Goal: Task Accomplishment & Management: Use online tool/utility

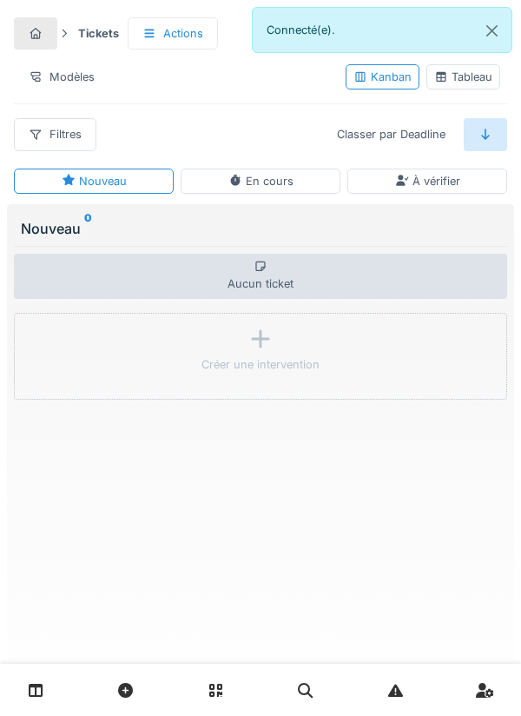
click at [50, 683] on link at bounding box center [36, 689] width 44 height 41
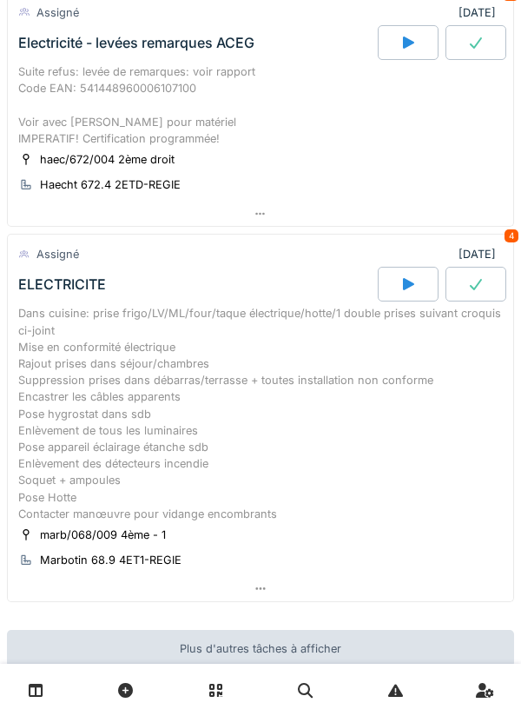
scroll to position [145, 0]
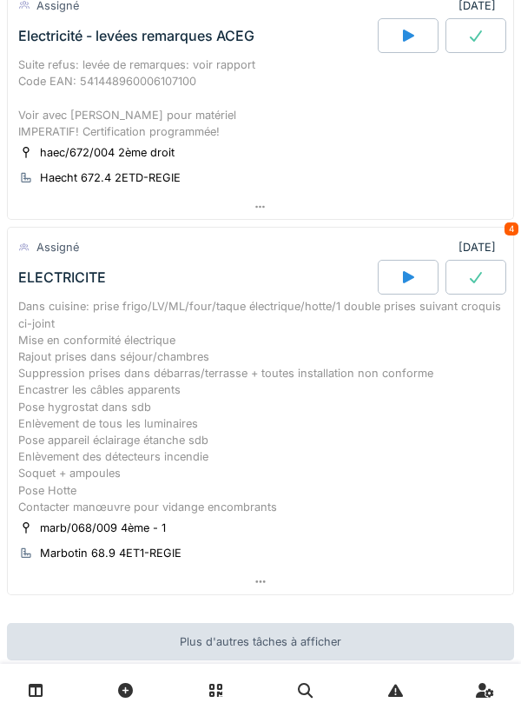
click at [140, 133] on div "Suite refus: levée de remarques: voir rapport Code EAN: 541448960006107100 Voir…" at bounding box center [260, 97] width 485 height 83
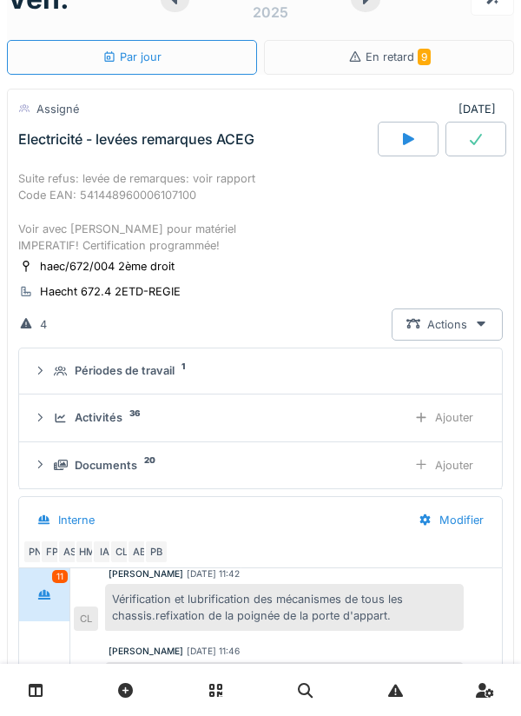
scroll to position [38, 0]
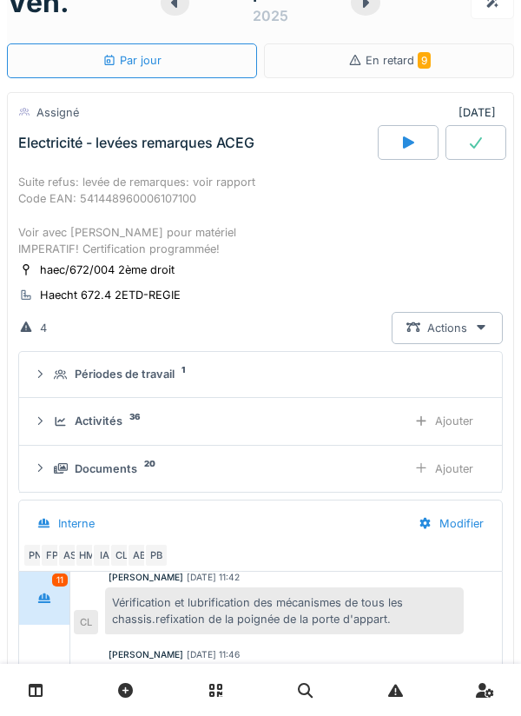
click at [96, 207] on div "Suite refus: levée de remarques: voir rapport Code EAN: 541448960006107100 Voir…" at bounding box center [260, 215] width 485 height 83
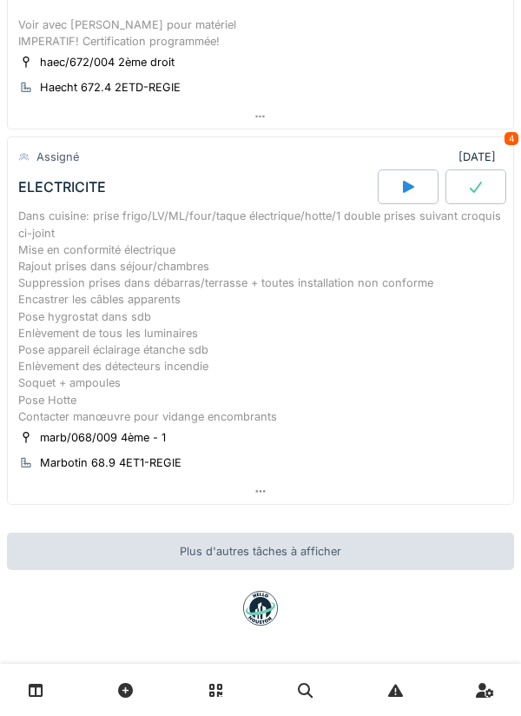
scroll to position [239, 0]
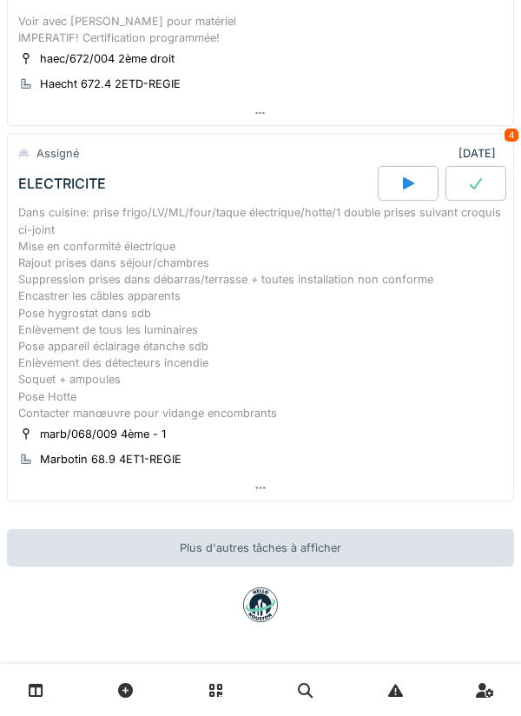
click at [170, 262] on div "Dans cuisine: prise frigo/LV/ML/four/taque électrique/hotte/1 double prises sui…" at bounding box center [260, 312] width 485 height 216
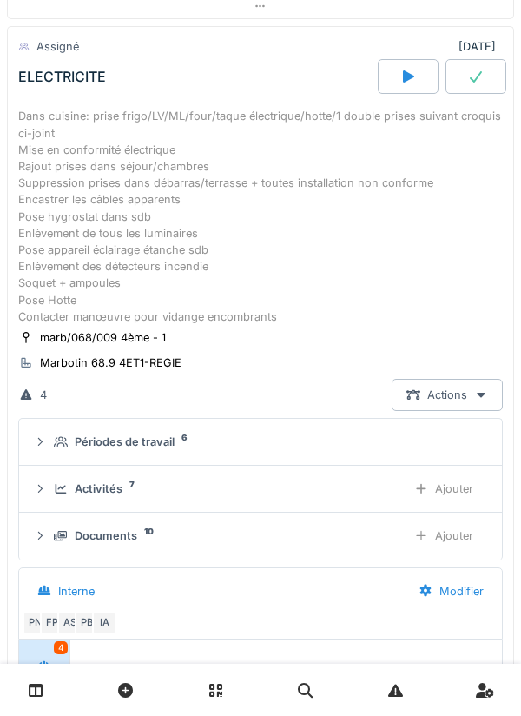
scroll to position [414, 0]
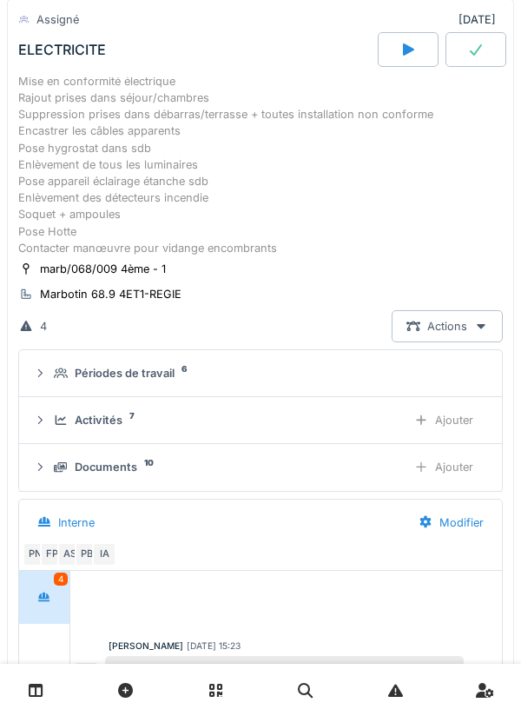
click at [166, 463] on div "Documents 10" at bounding box center [223, 466] width 339 height 16
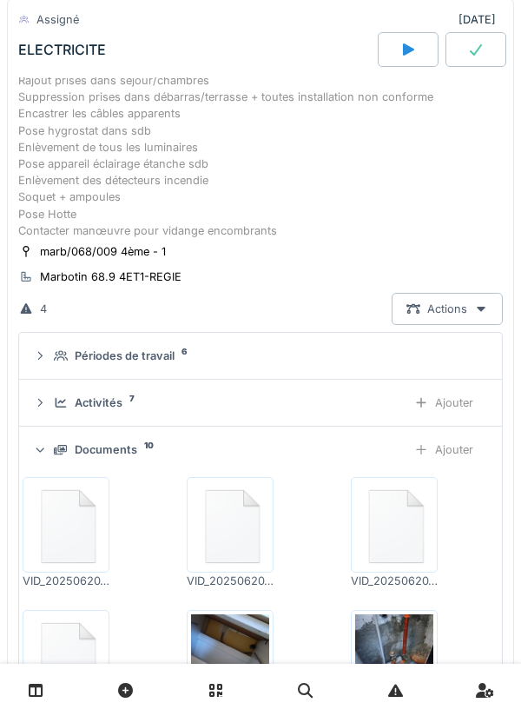
scroll to position [427, 0]
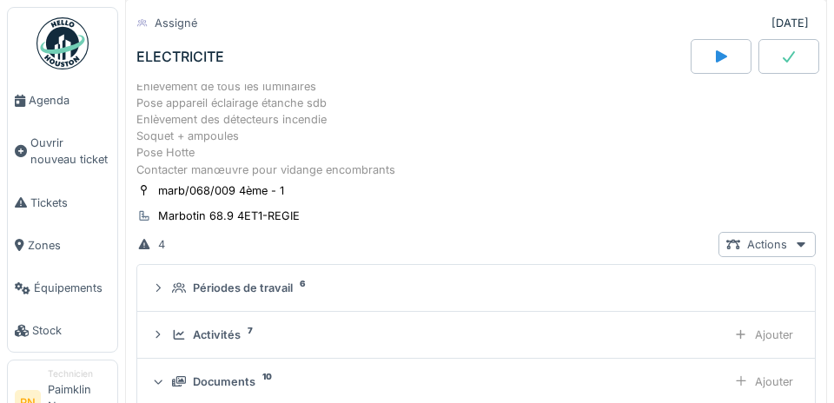
scroll to position [504, 0]
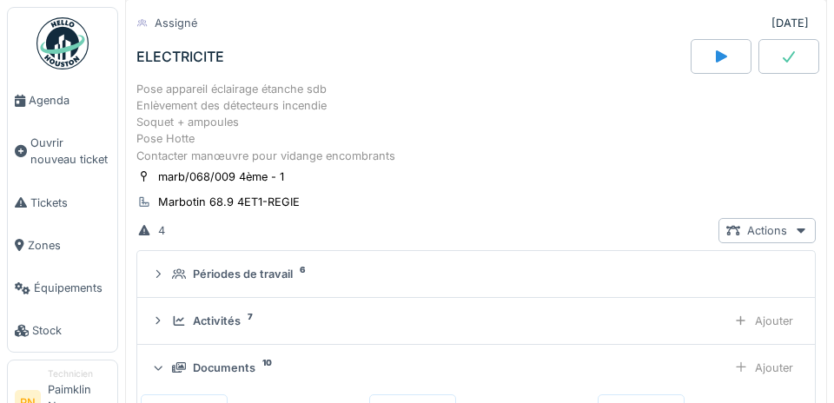
click at [17, 397] on li "PN" at bounding box center [28, 403] width 26 height 26
click at [91, 374] on div "Technicien" at bounding box center [79, 373] width 63 height 13
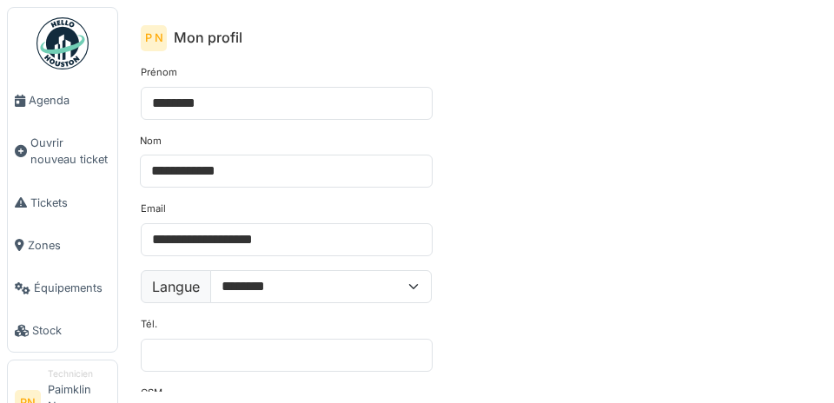
click at [107, 374] on div "Technicien" at bounding box center [79, 373] width 63 height 13
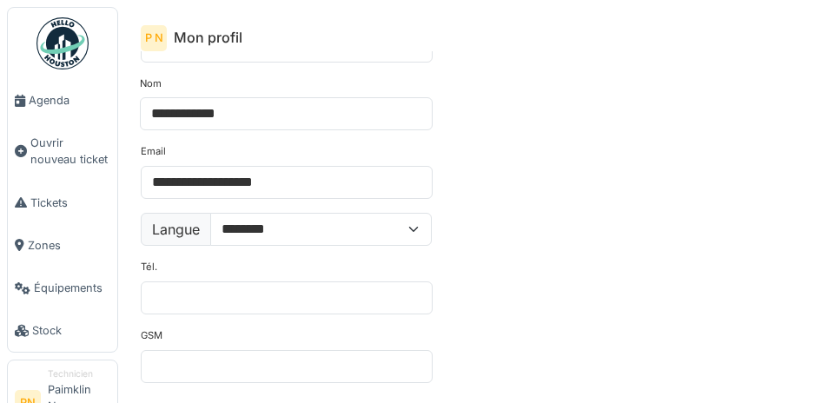
scroll to position [106, 0]
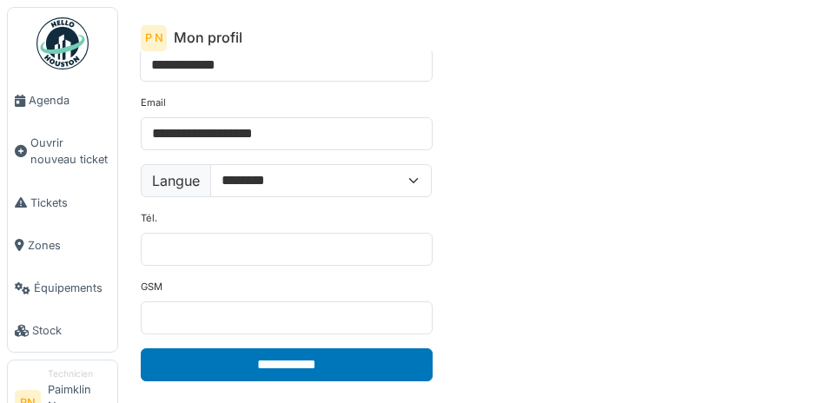
click at [49, 315] on link "Stock" at bounding box center [62, 330] width 109 height 43
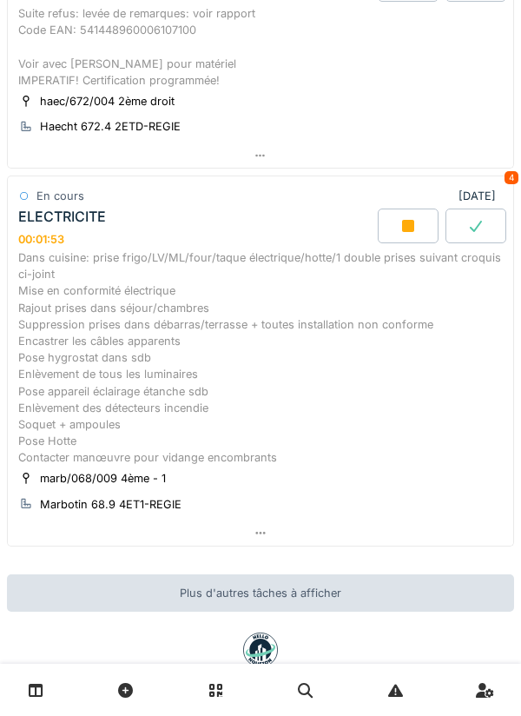
scroll to position [201, 0]
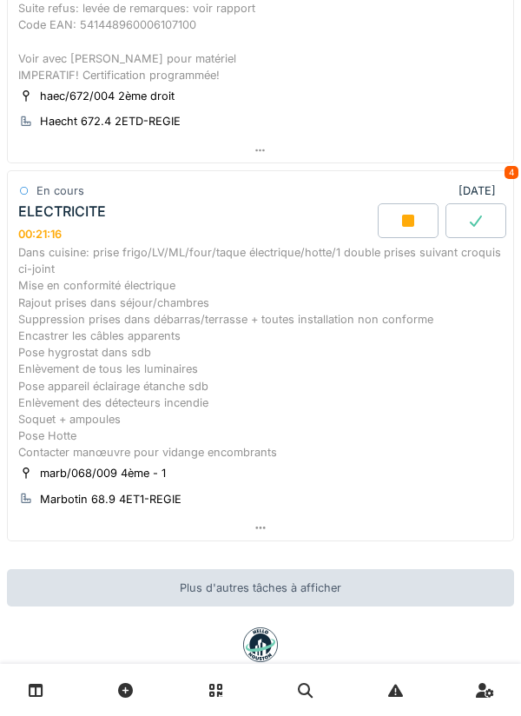
click at [241, 353] on div "Dans cuisine: prise frigo/LV/ML/four/taque électrique/hotte/1 double prises sui…" at bounding box center [260, 352] width 485 height 216
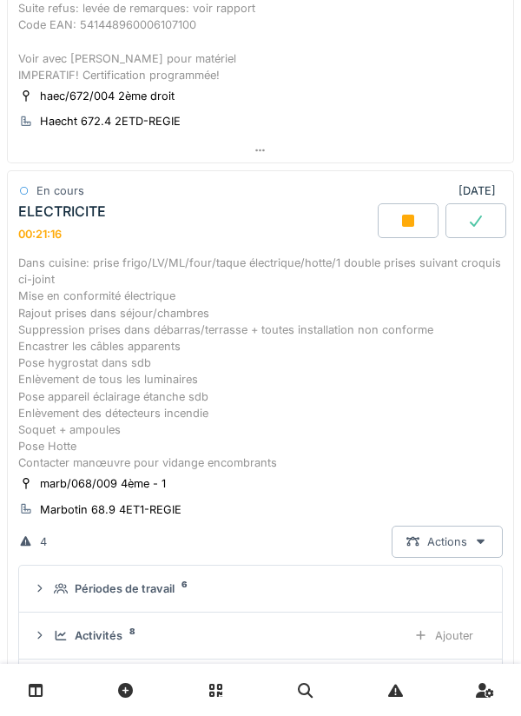
scroll to position [302, 0]
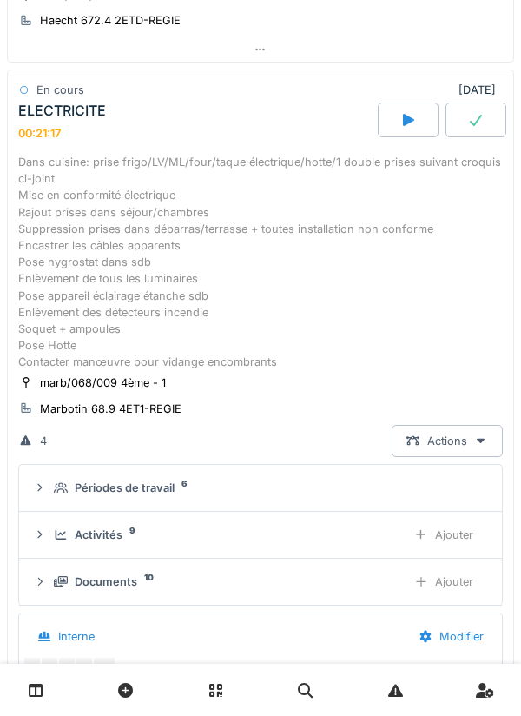
click at [453, 579] on div "Ajouter" at bounding box center [443, 581] width 89 height 32
click at [120, 576] on div "Documents" at bounding box center [106, 581] width 63 height 16
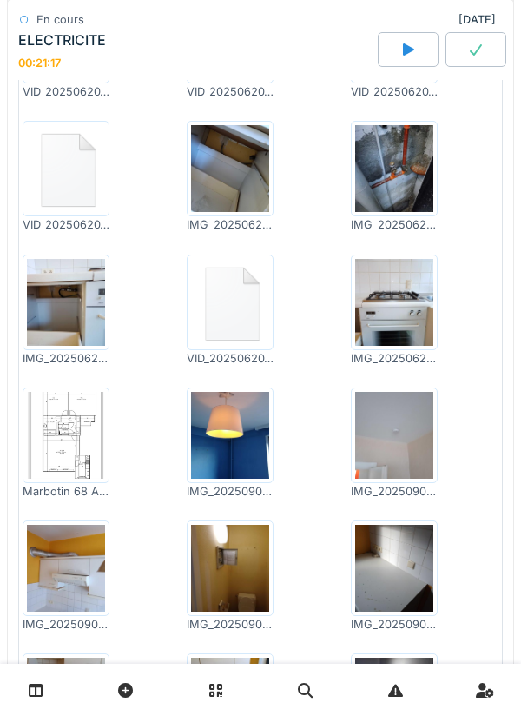
scroll to position [927, 0]
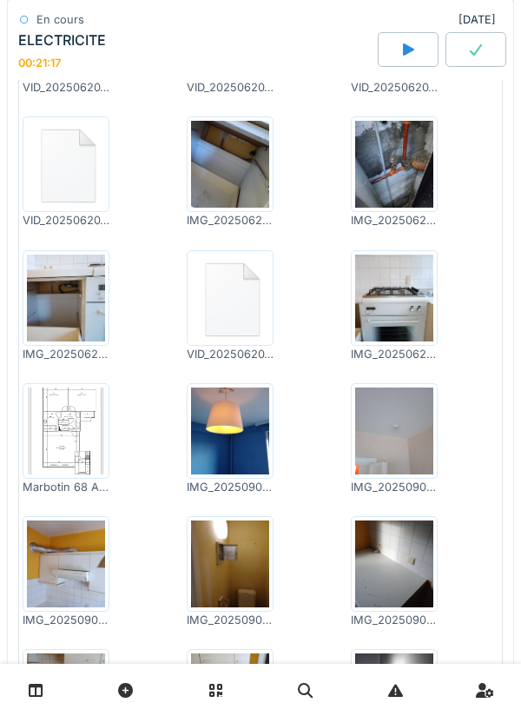
click at [70, 428] on img at bounding box center [66, 430] width 78 height 87
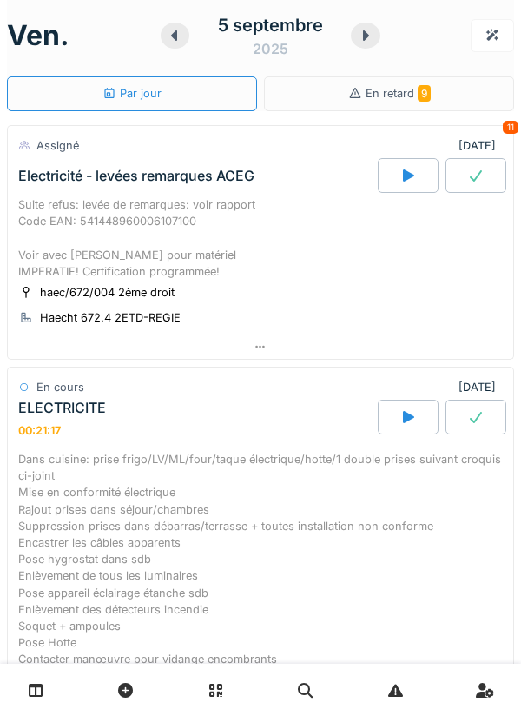
scroll to position [0, 0]
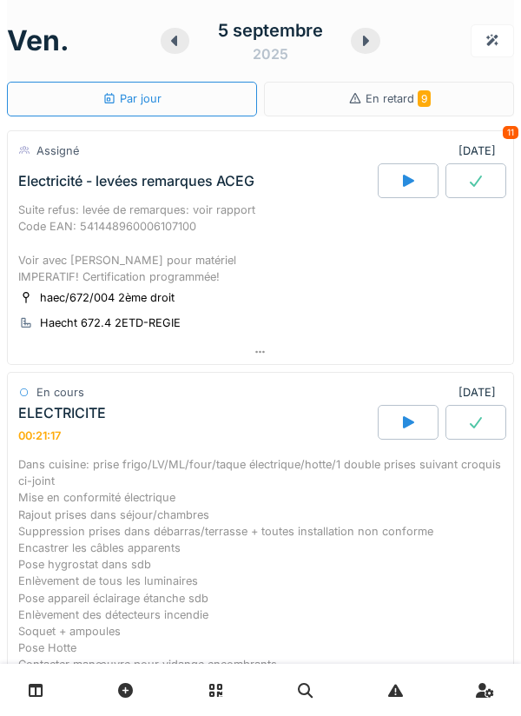
click at [403, 415] on div at bounding box center [408, 422] width 61 height 35
click at [415, 427] on icon at bounding box center [407, 422] width 17 height 14
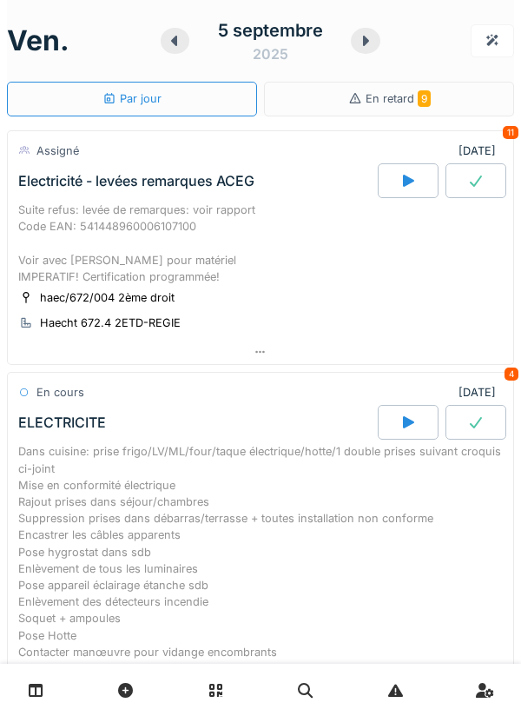
click at [414, 176] on icon at bounding box center [407, 181] width 17 height 14
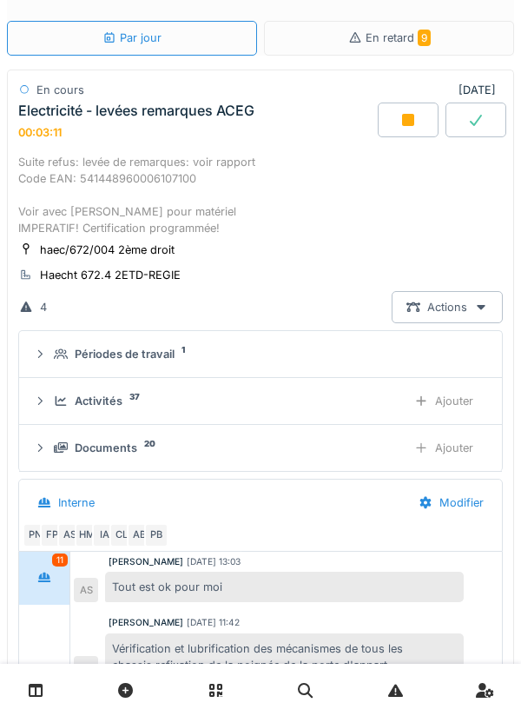
scroll to position [432, 0]
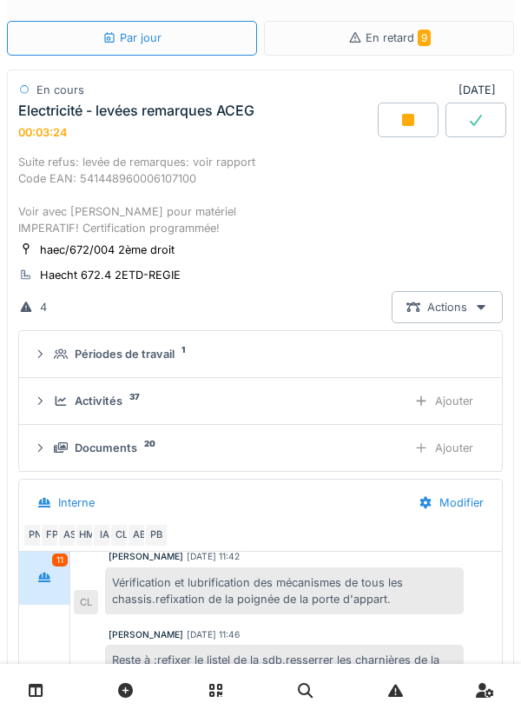
click at [208, 214] on div "Suite refus: levée de remarques: voir rapport Code EAN: 541448960006107100 Voir…" at bounding box center [260, 195] width 485 height 83
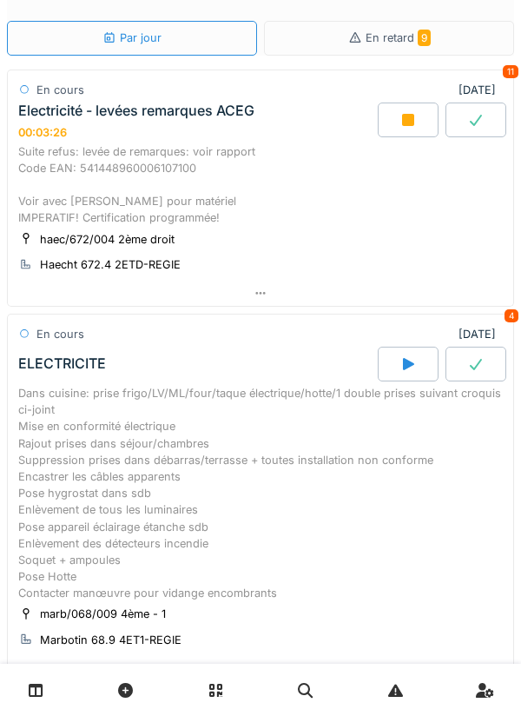
click at [247, 211] on div "Suite refus: levée de remarques: voir rapport Code EAN: 541448960006107100 Voir…" at bounding box center [260, 184] width 485 height 83
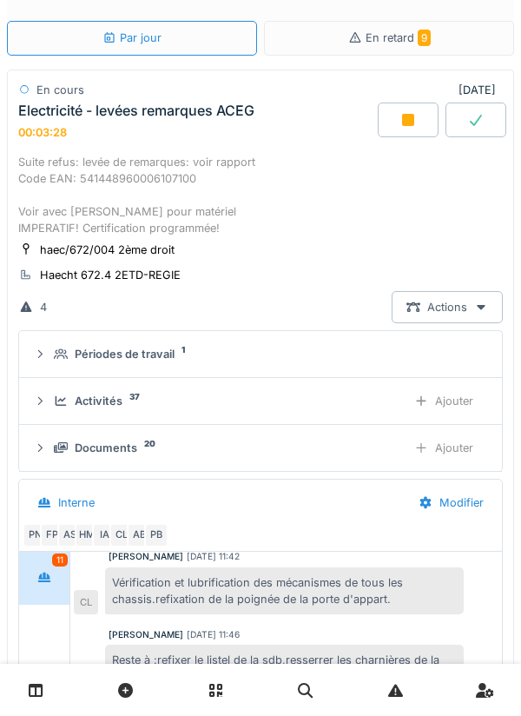
click at [462, 451] on div "Ajouter" at bounding box center [443, 448] width 89 height 32
click at [459, 436] on div "Ajouter" at bounding box center [443, 448] width 89 height 32
click at [398, 115] on div at bounding box center [408, 119] width 61 height 35
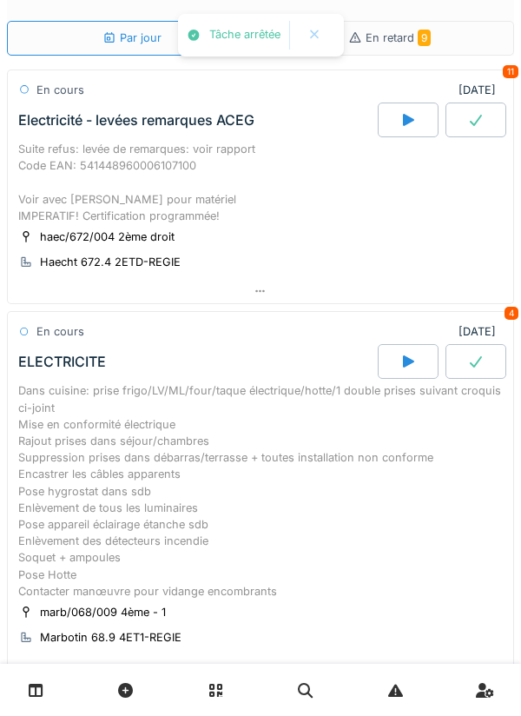
click at [288, 212] on div "Suite refus: levée de remarques: voir rapport Code EAN: 541448960006107100 Voir…" at bounding box center [260, 182] width 485 height 83
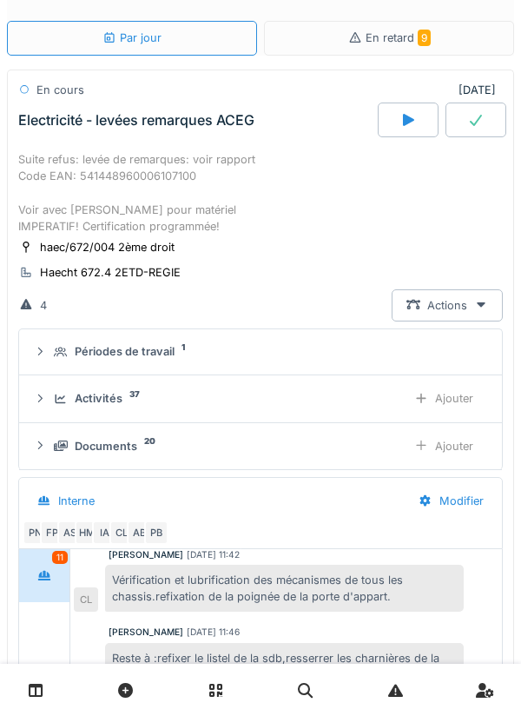
click at [459, 399] on div "Ajouter" at bounding box center [443, 398] width 89 height 32
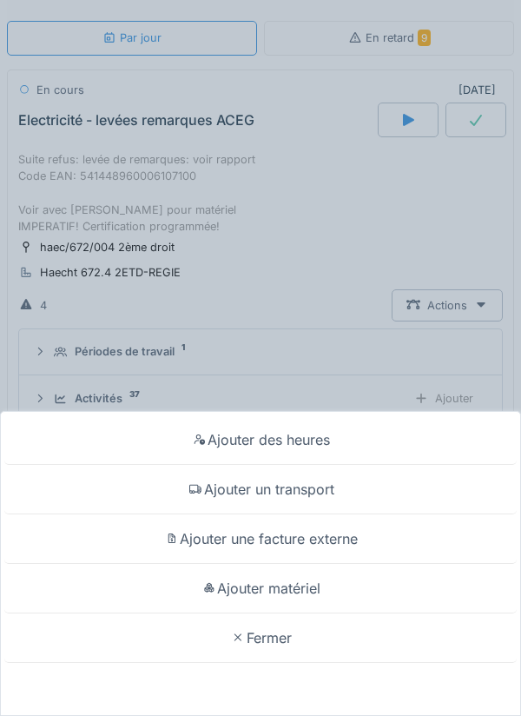
click at [302, 584] on div "Ajouter matériel" at bounding box center [260, 588] width 512 height 49
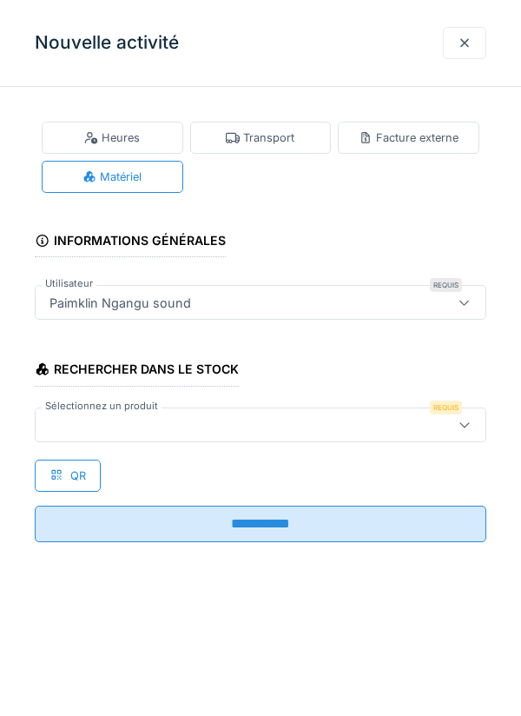
click at [68, 419] on div at bounding box center [232, 424] width 379 height 19
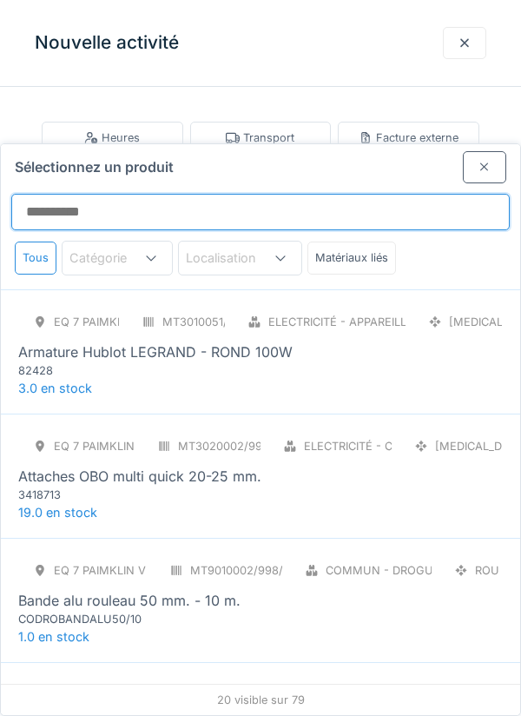
click at [56, 194] on input "Sélectionnez un produit" at bounding box center [260, 212] width 498 height 36
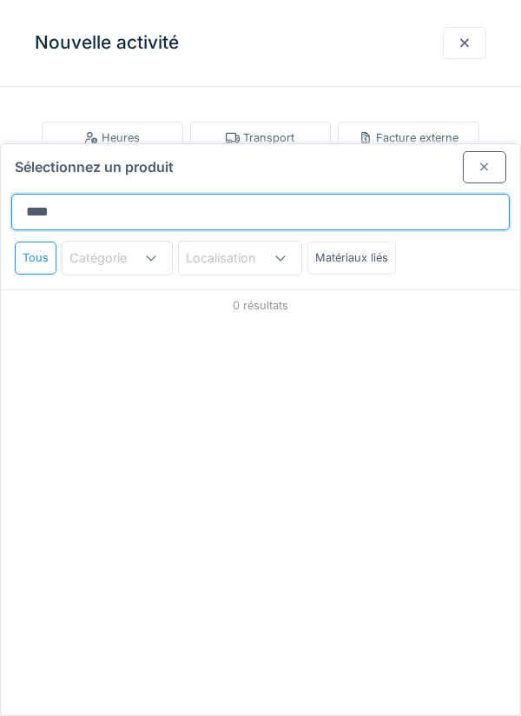
type input "**********"
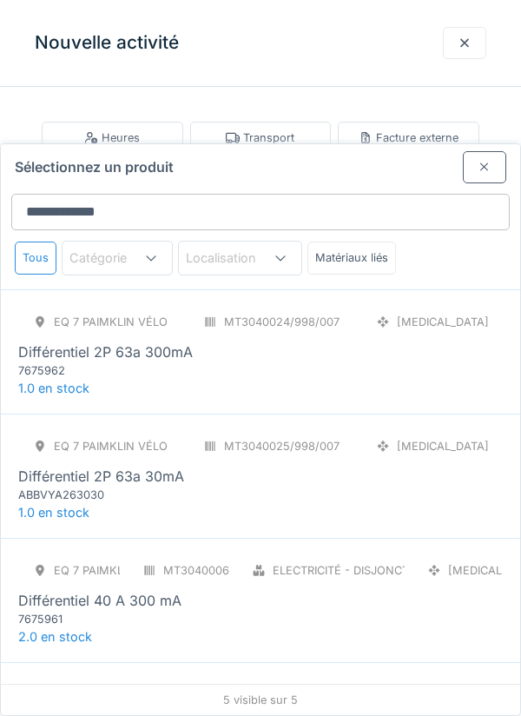
click at [168, 341] on div "Différentiel 2P 63a 300mA" at bounding box center [105, 351] width 175 height 21
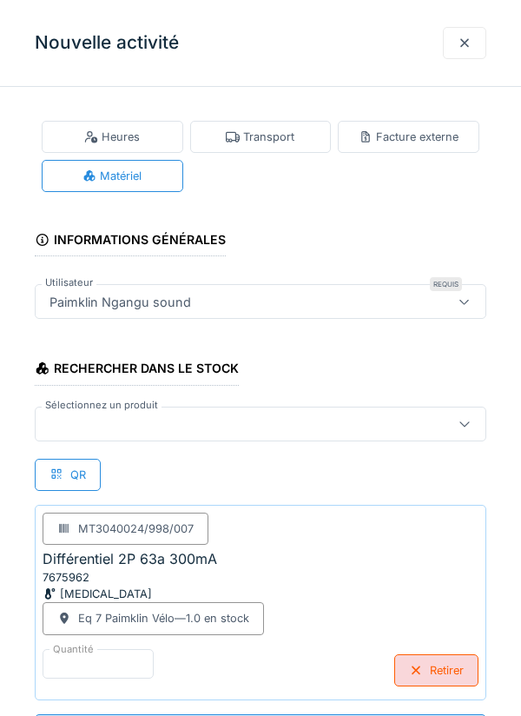
scroll to position [373, 0]
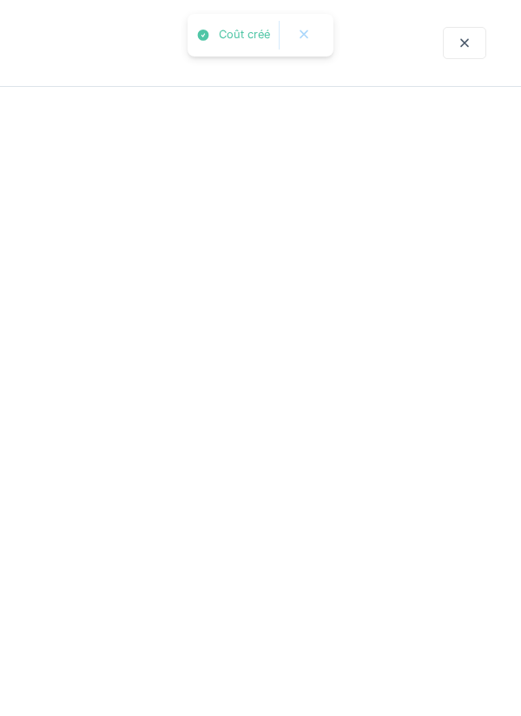
scroll to position [0, 0]
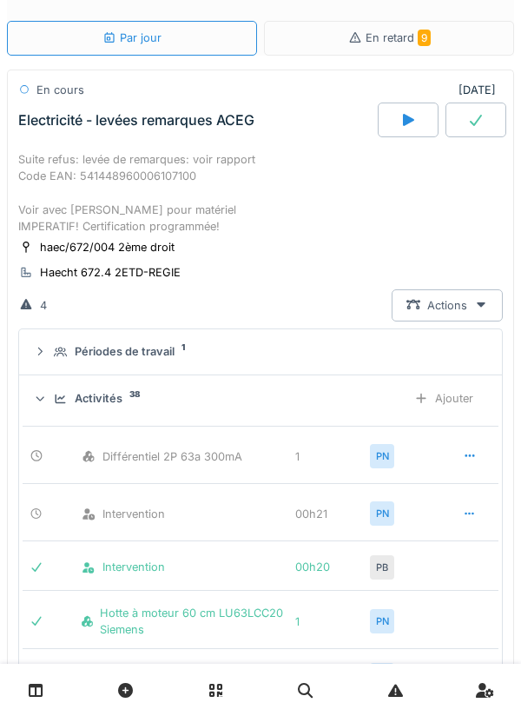
click at [458, 391] on div "Ajouter" at bounding box center [443, 398] width 89 height 32
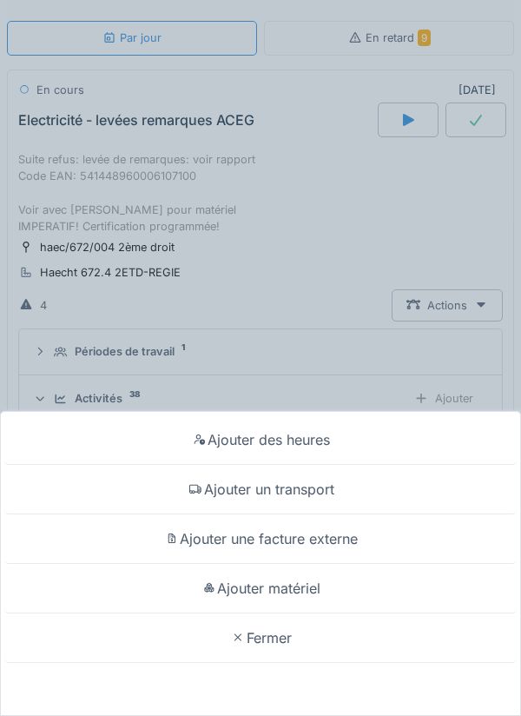
click at [293, 613] on div "Ajouter matériel" at bounding box center [260, 588] width 512 height 49
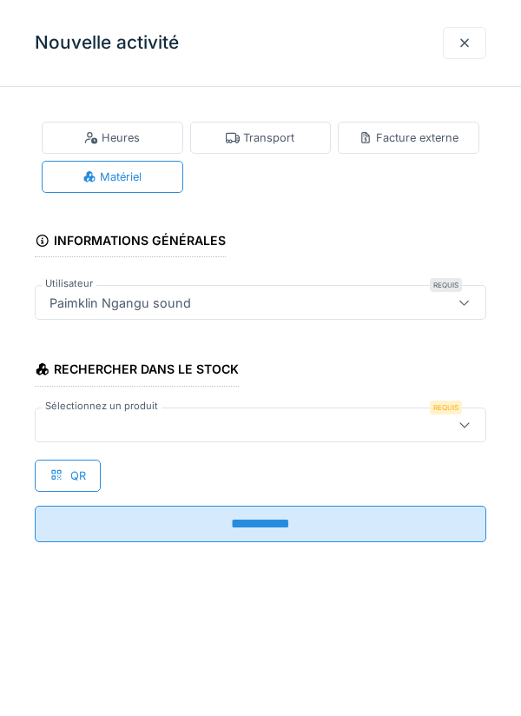
click at [107, 420] on div at bounding box center [232, 424] width 379 height 19
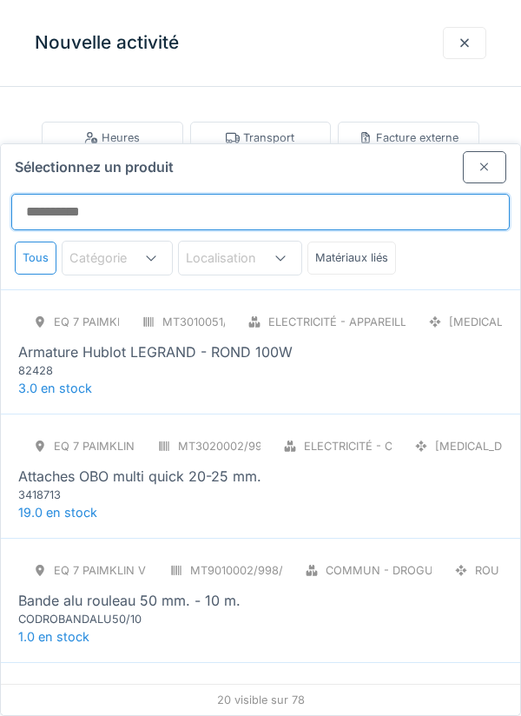
click at [105, 194] on input "Sélectionnez un produit" at bounding box center [260, 212] width 498 height 36
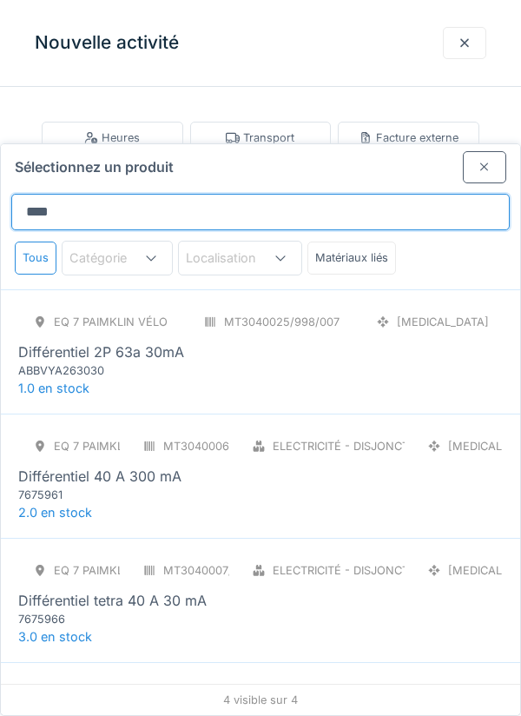
type input "**********"
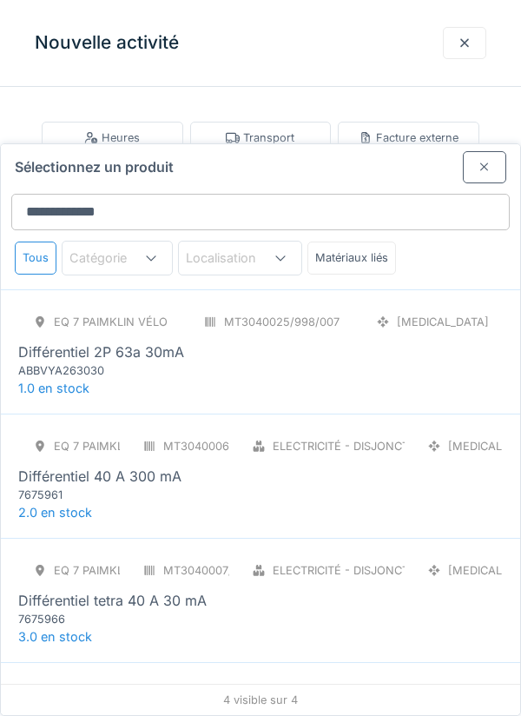
click at [158, 341] on div "Différentiel 2P 63a 30mA" at bounding box center [101, 351] width 166 height 21
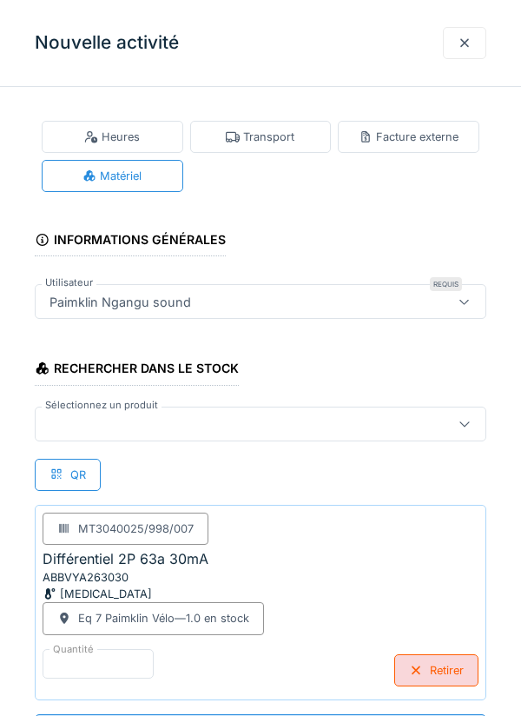
scroll to position [373, 0]
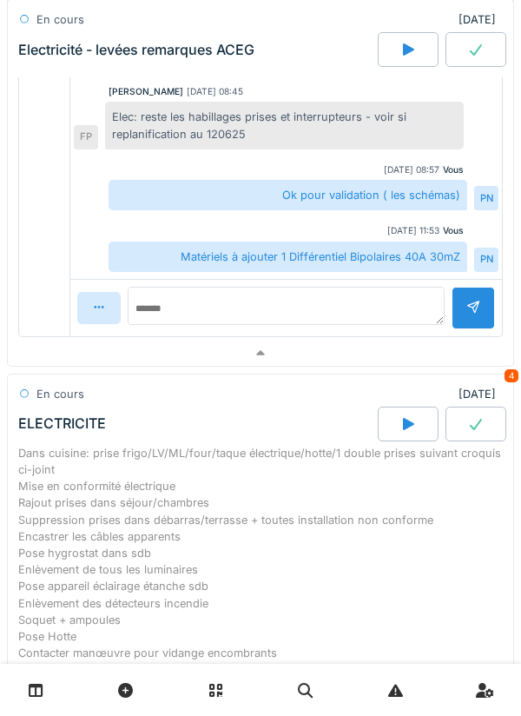
scroll to position [775, 0]
click at [412, 424] on icon at bounding box center [408, 423] width 11 height 12
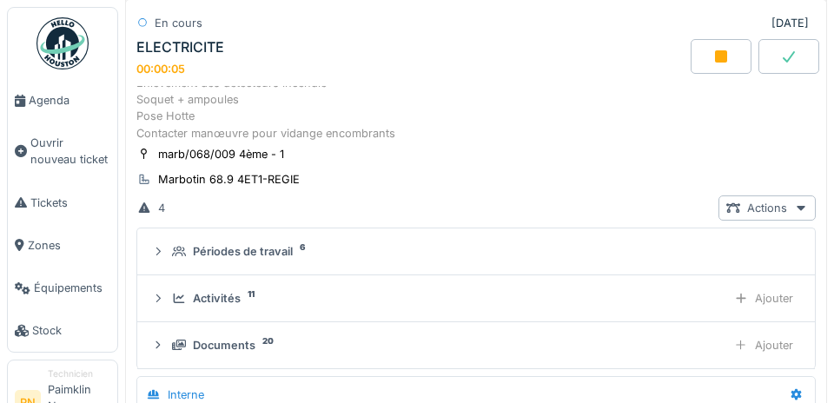
scroll to position [1066, 0]
